Goal: Transaction & Acquisition: Purchase product/service

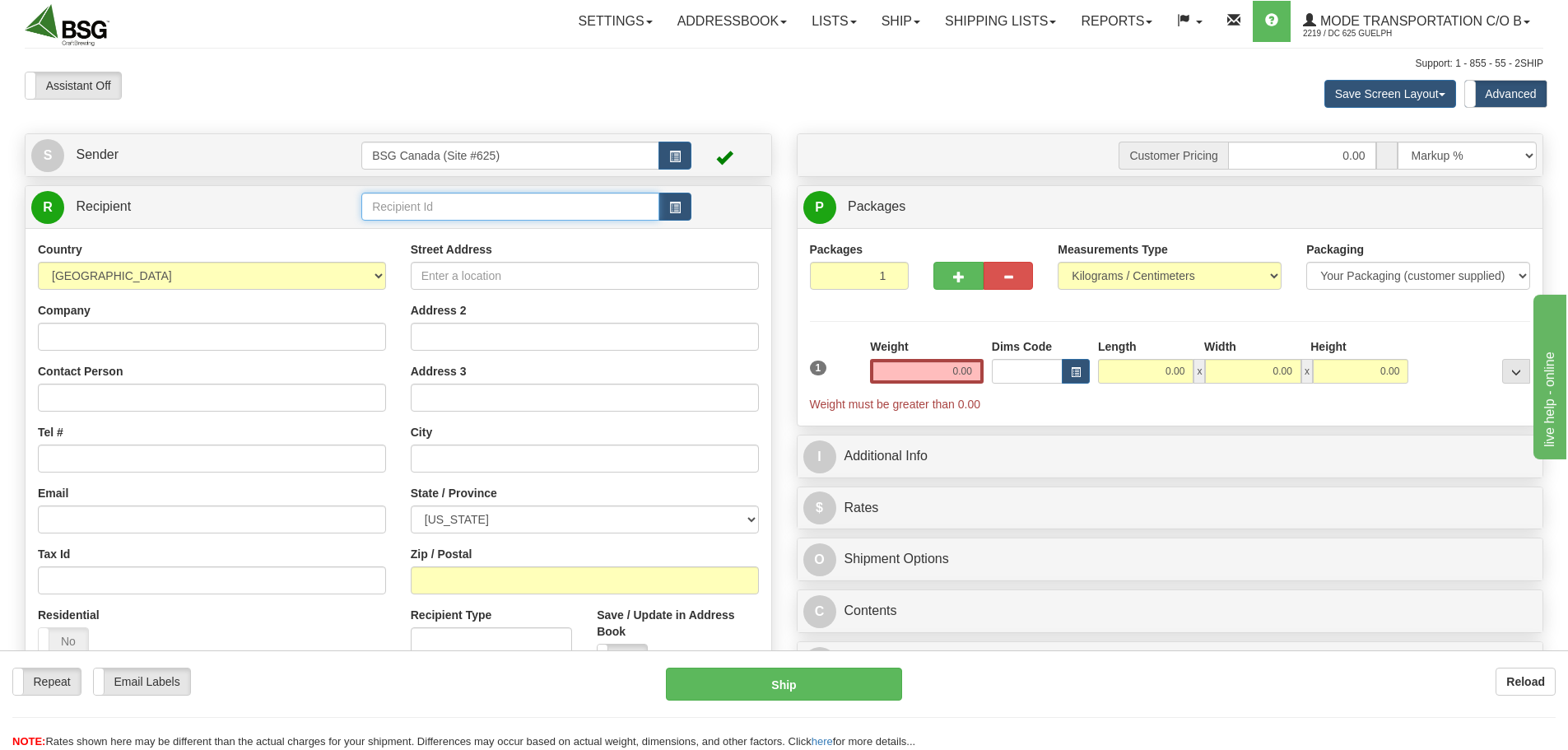
click at [415, 203] on input "text" at bounding box center [510, 206] width 298 height 28
click at [565, 237] on div "BLACK GOLD BREWERY" at bounding box center [507, 232] width 282 height 18
type input "BLACK GOLD BREWERY"
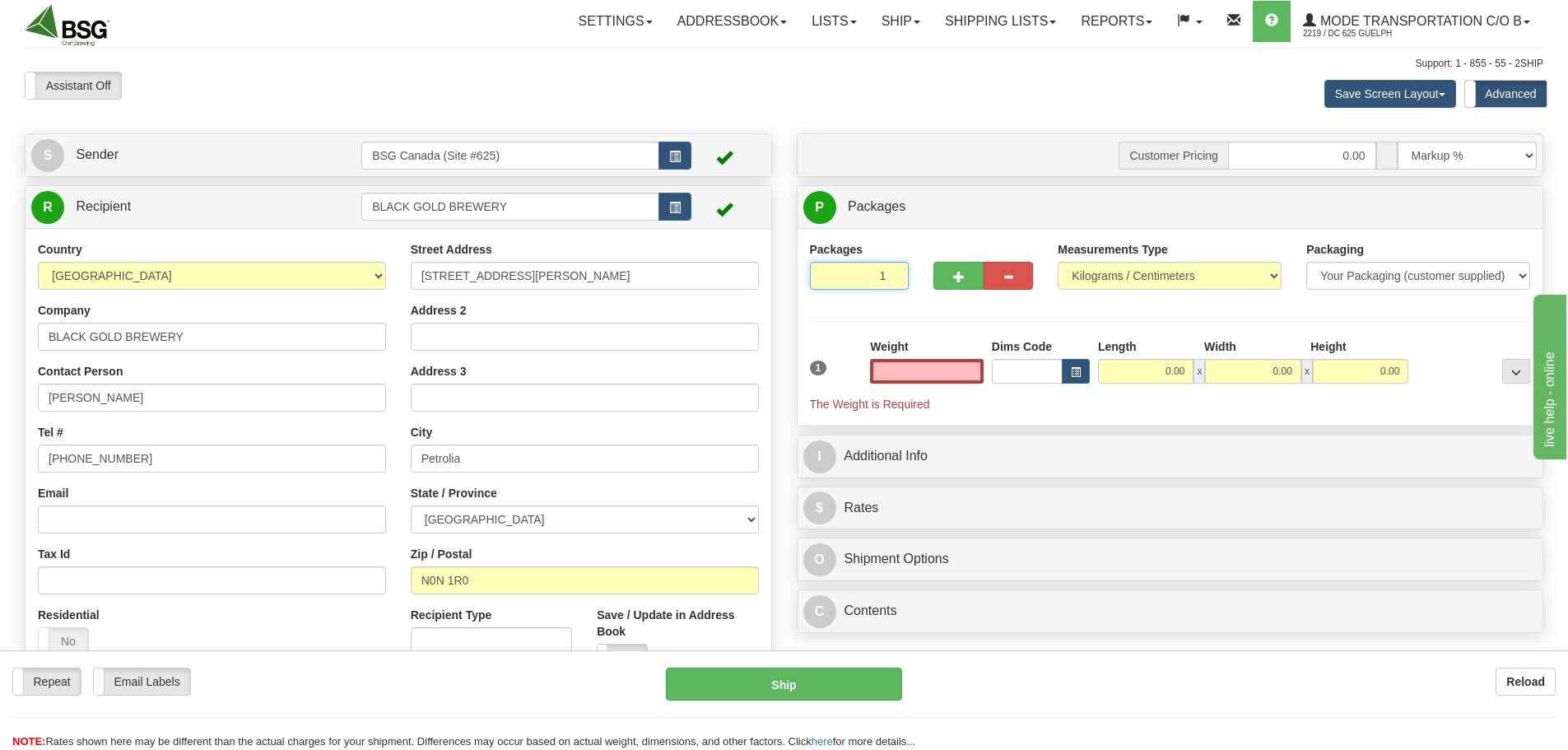
type input "0"
type input "0.00"
click at [896, 278] on input "0" at bounding box center [860, 275] width 100 height 28
type input "2"
click at [890, 272] on input "2" at bounding box center [860, 275] width 100 height 28
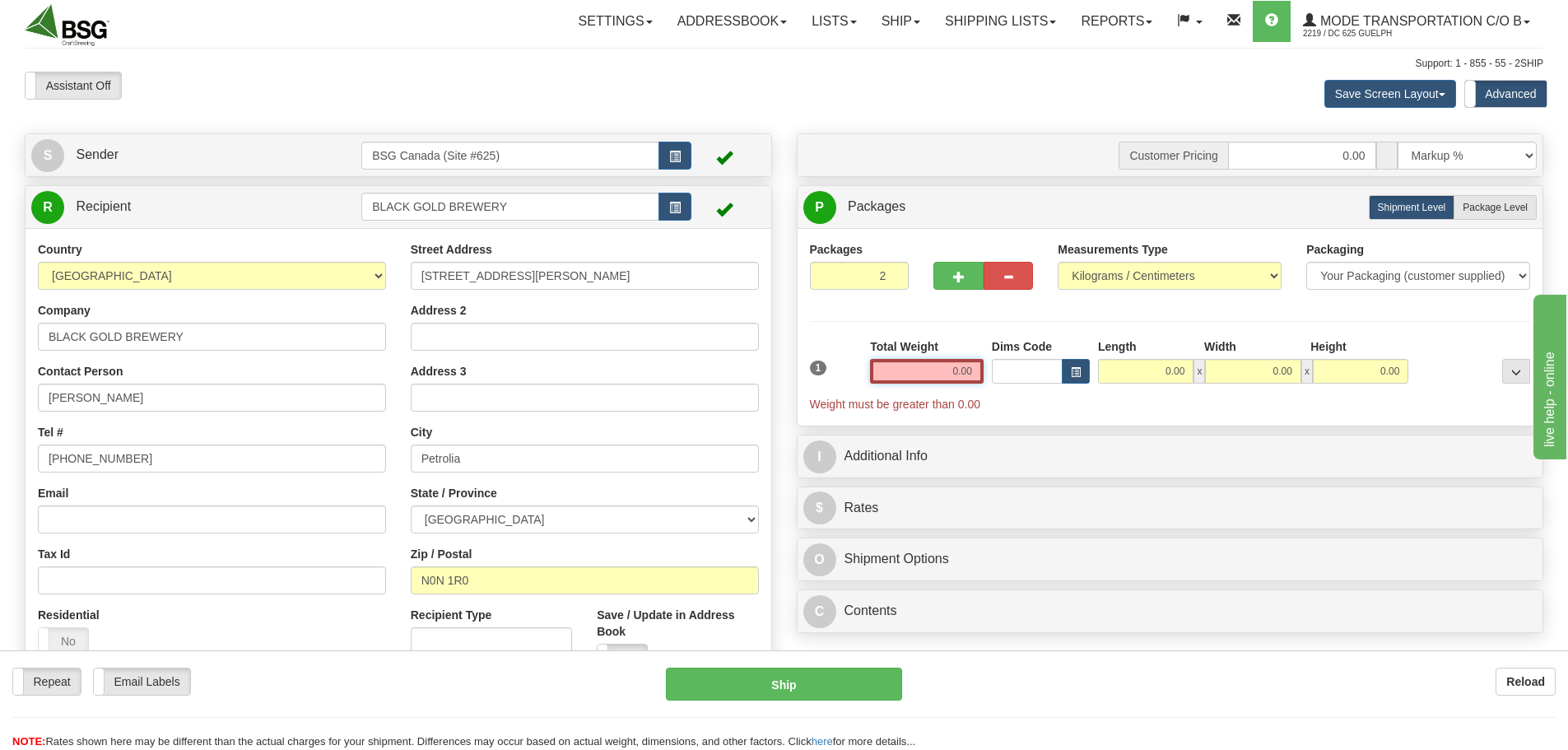
drag, startPoint x: 940, startPoint y: 379, endPoint x: 973, endPoint y: 375, distance: 33.2
click at [971, 375] on input "0.00" at bounding box center [926, 370] width 113 height 25
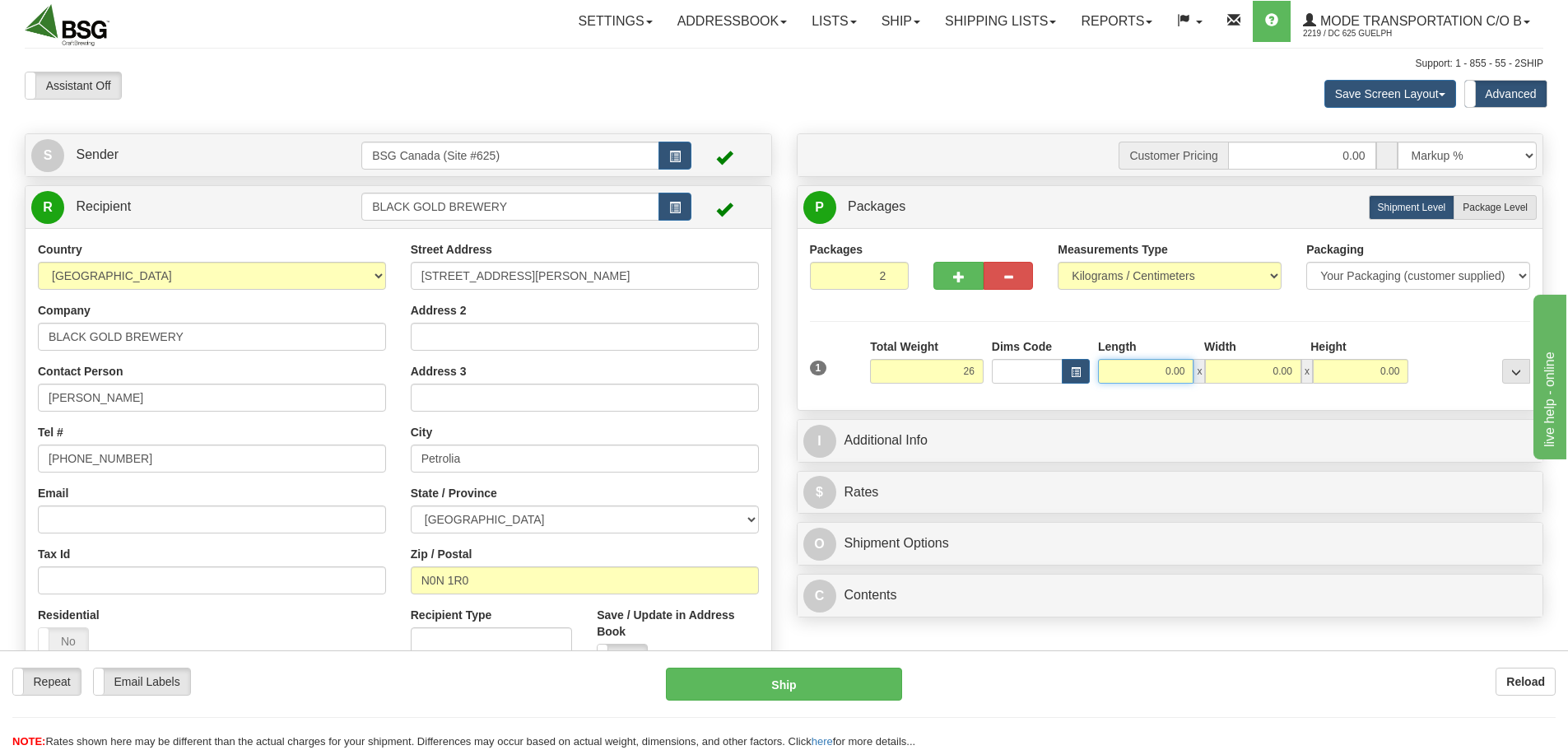
type input "26.00"
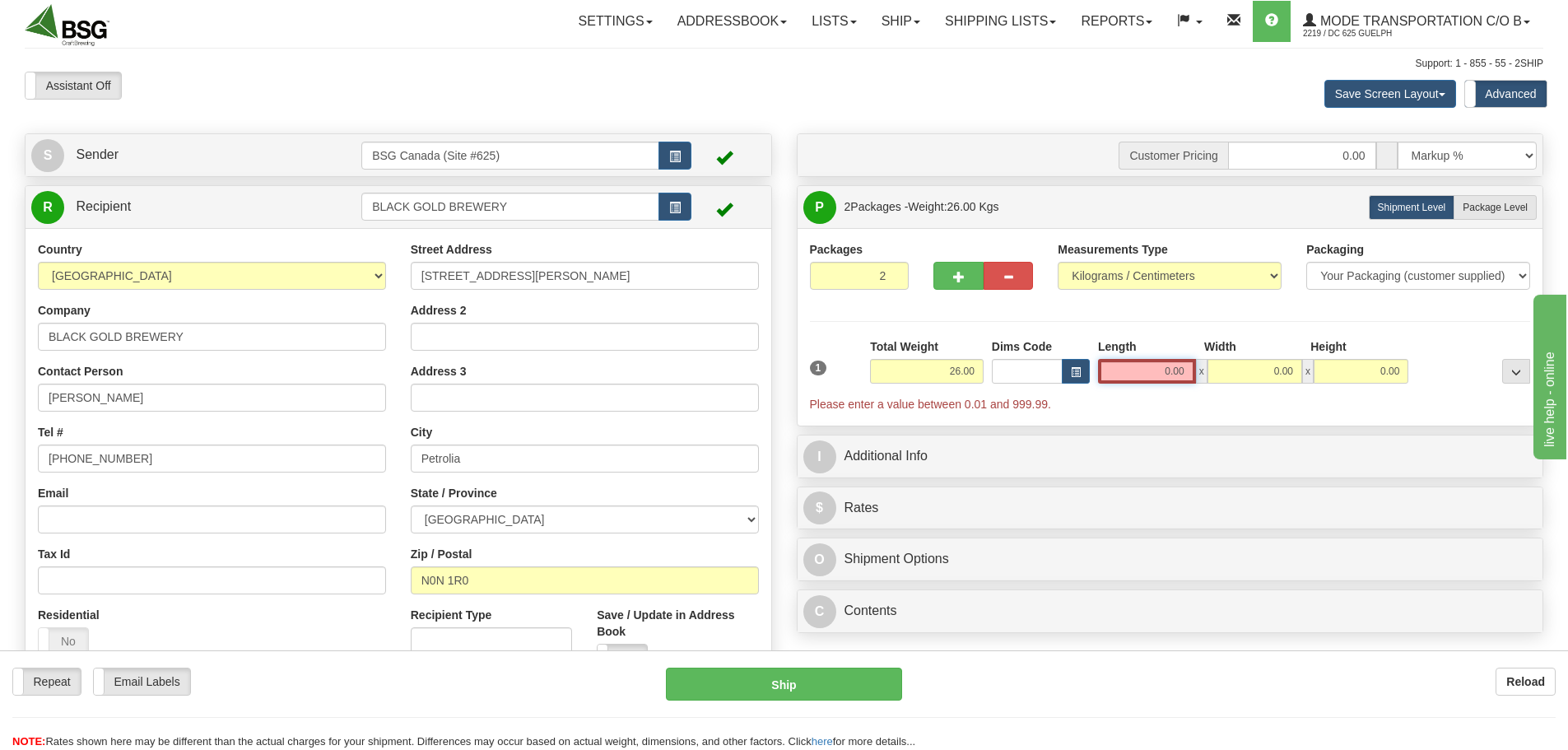
drag, startPoint x: 1162, startPoint y: 367, endPoint x: 1236, endPoint y: 357, distance: 74.7
click at [1181, 367] on input "0.00" at bounding box center [1147, 370] width 98 height 25
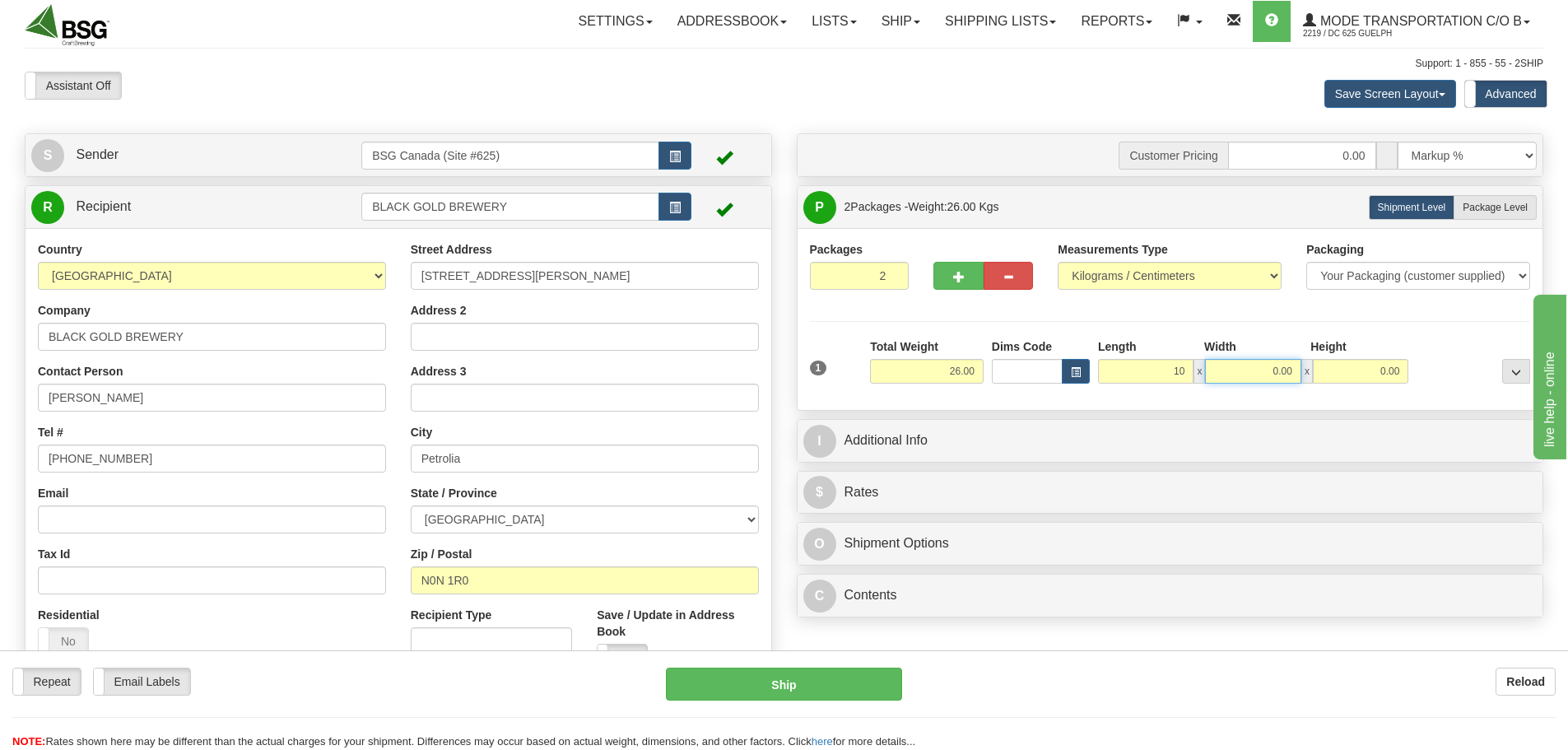
type input "10.00"
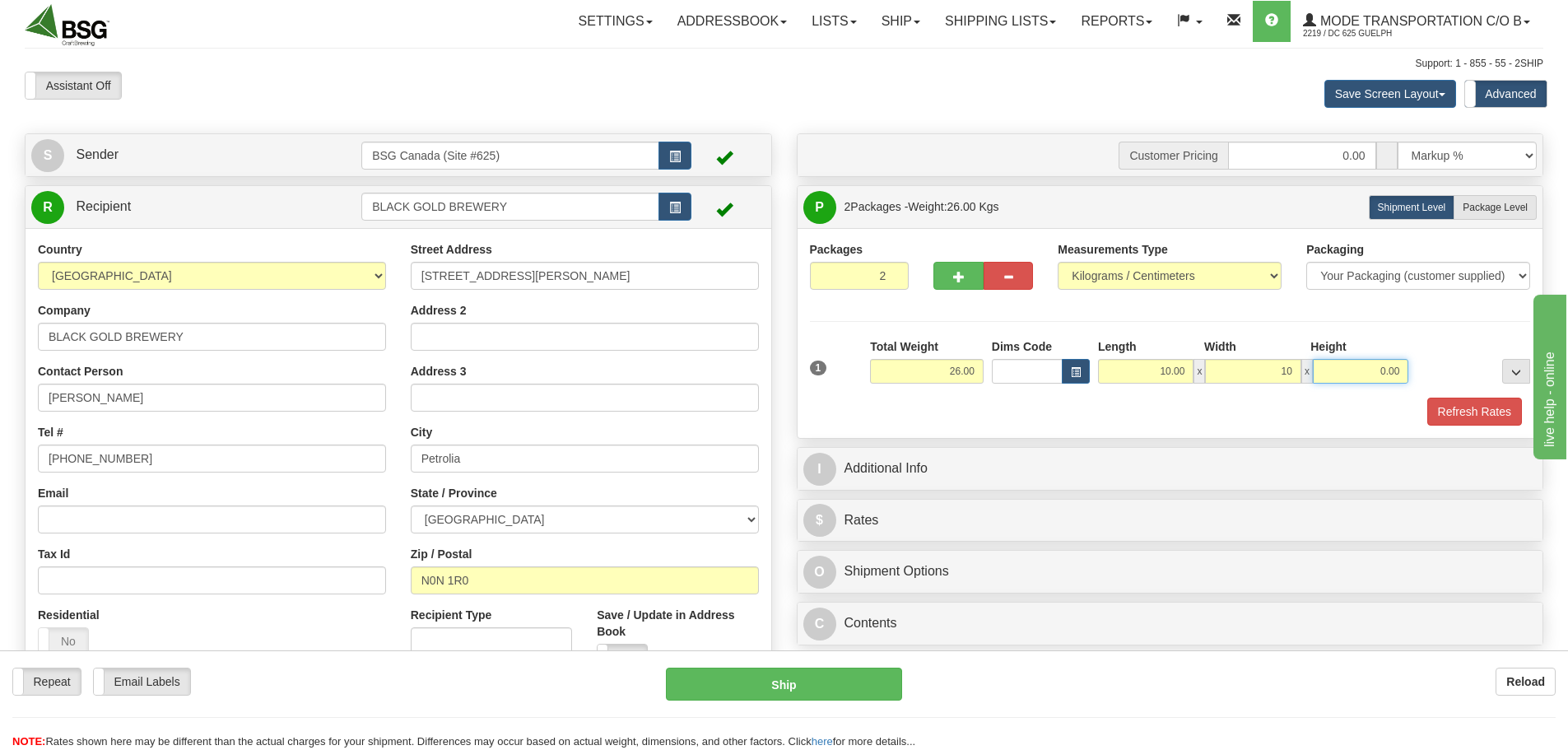
type input "10.00"
click at [1033, 414] on div "Refresh Rates" at bounding box center [1170, 411] width 729 height 28
click at [1055, 419] on div "Refresh Rates" at bounding box center [1170, 411] width 729 height 28
click at [1461, 412] on button "Refresh Rates" at bounding box center [1474, 411] width 95 height 28
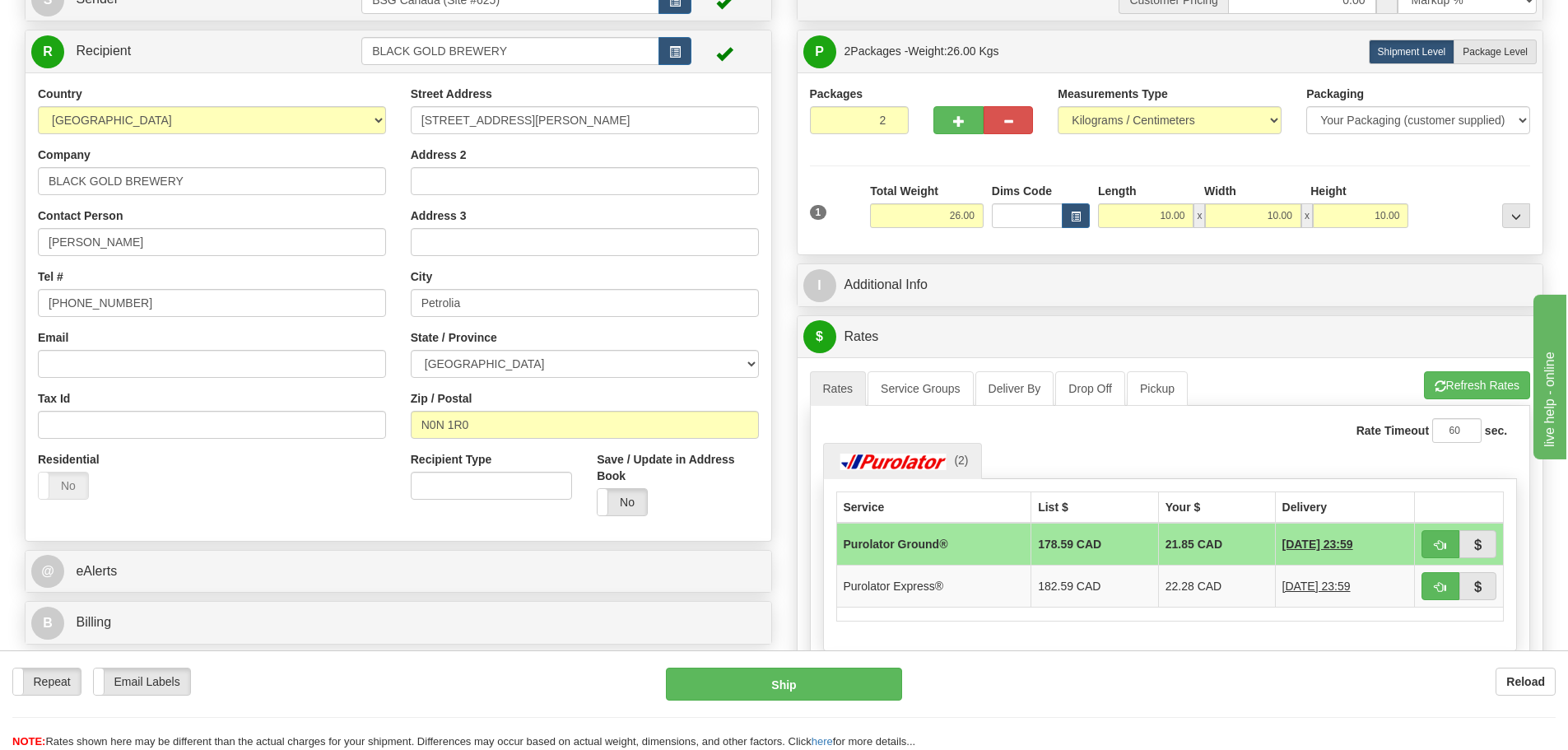
scroll to position [165, 0]
